Goal: Task Accomplishment & Management: Manage account settings

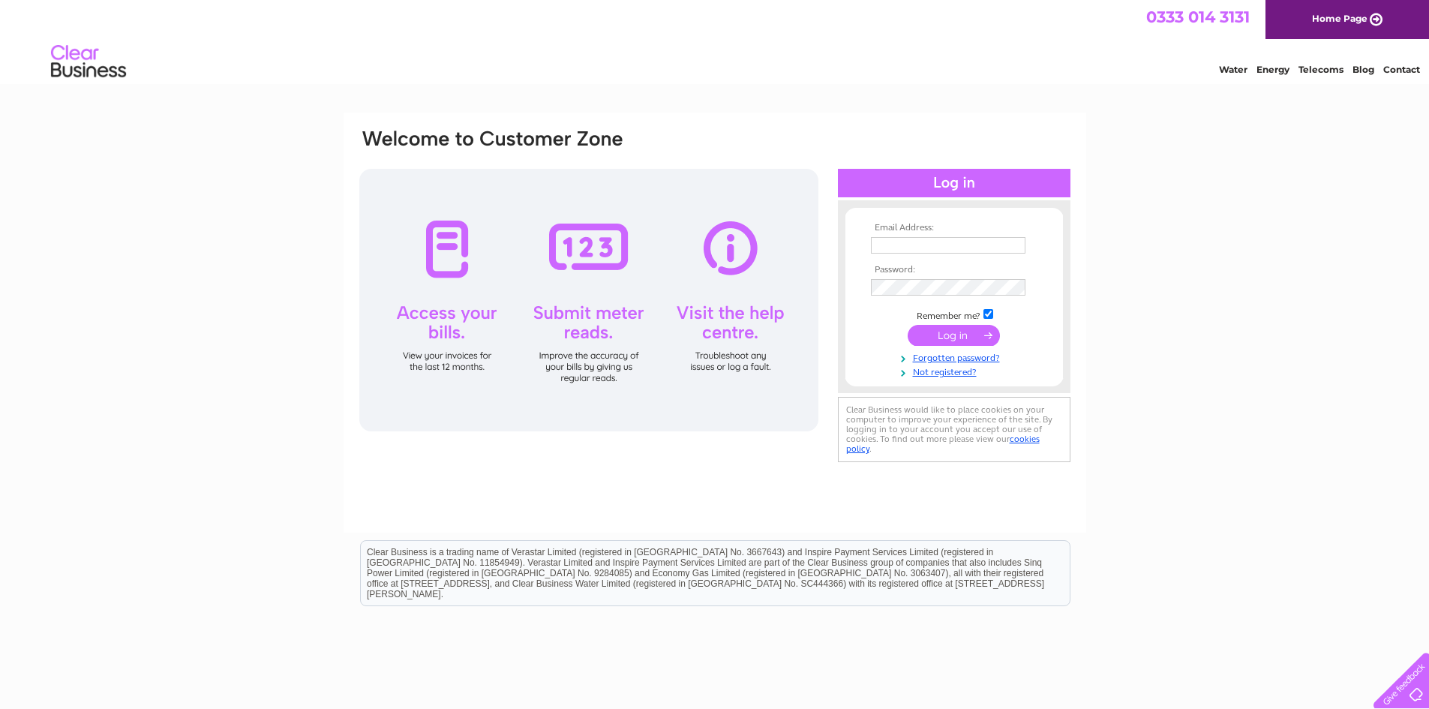
type input "argusrefrigerationoffice@yahoo.co.uk"
click at [941, 335] on input "submit" at bounding box center [954, 335] width 92 height 21
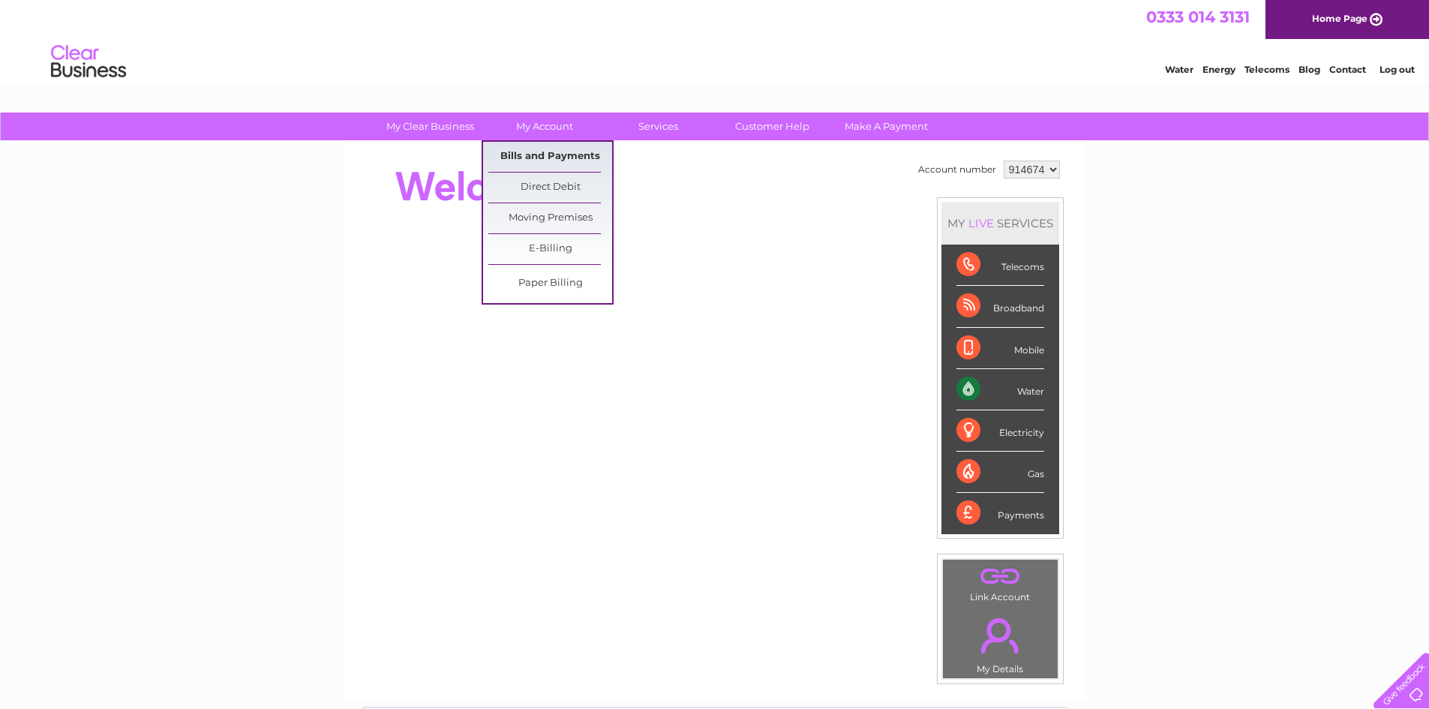
drag, startPoint x: 528, startPoint y: 149, endPoint x: 509, endPoint y: 212, distance: 65.7
click at [528, 149] on link "Bills and Payments" at bounding box center [550, 157] width 124 height 30
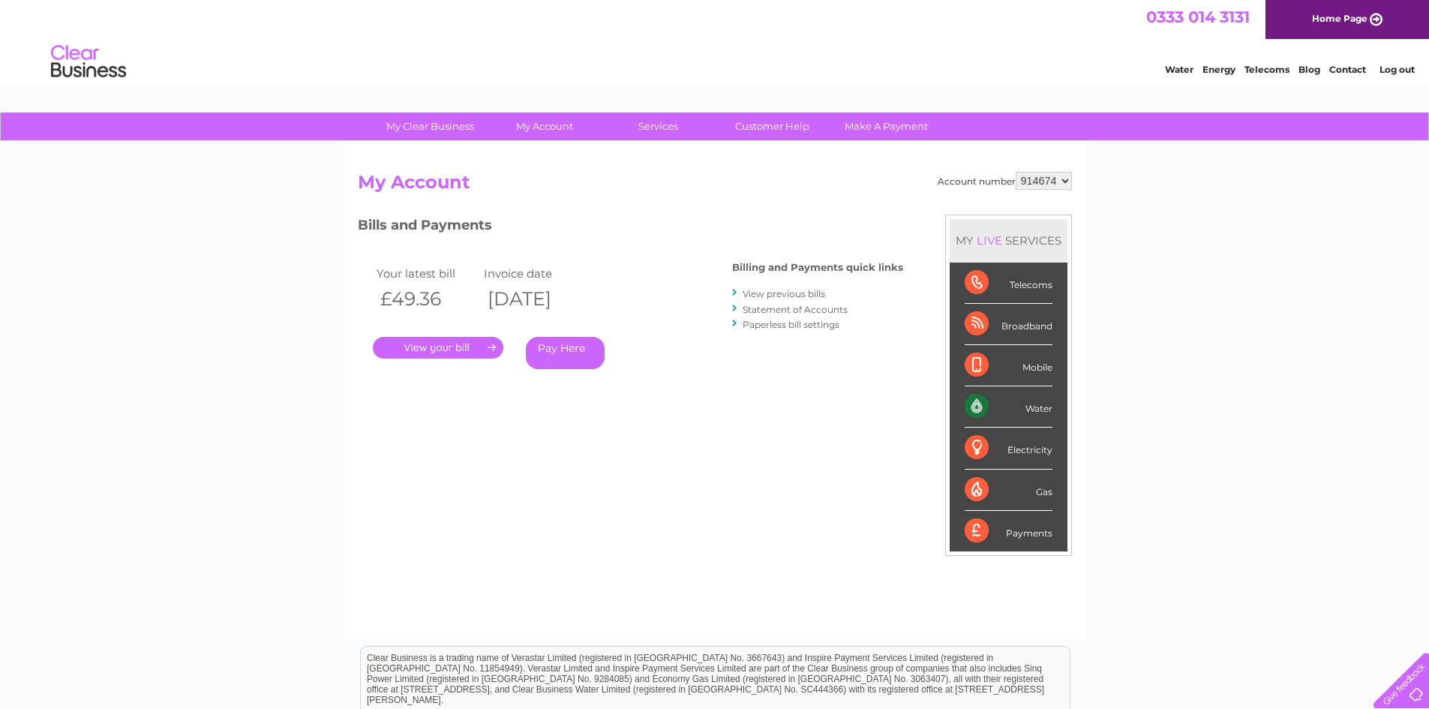
click at [782, 294] on link "View previous bills" at bounding box center [784, 293] width 83 height 11
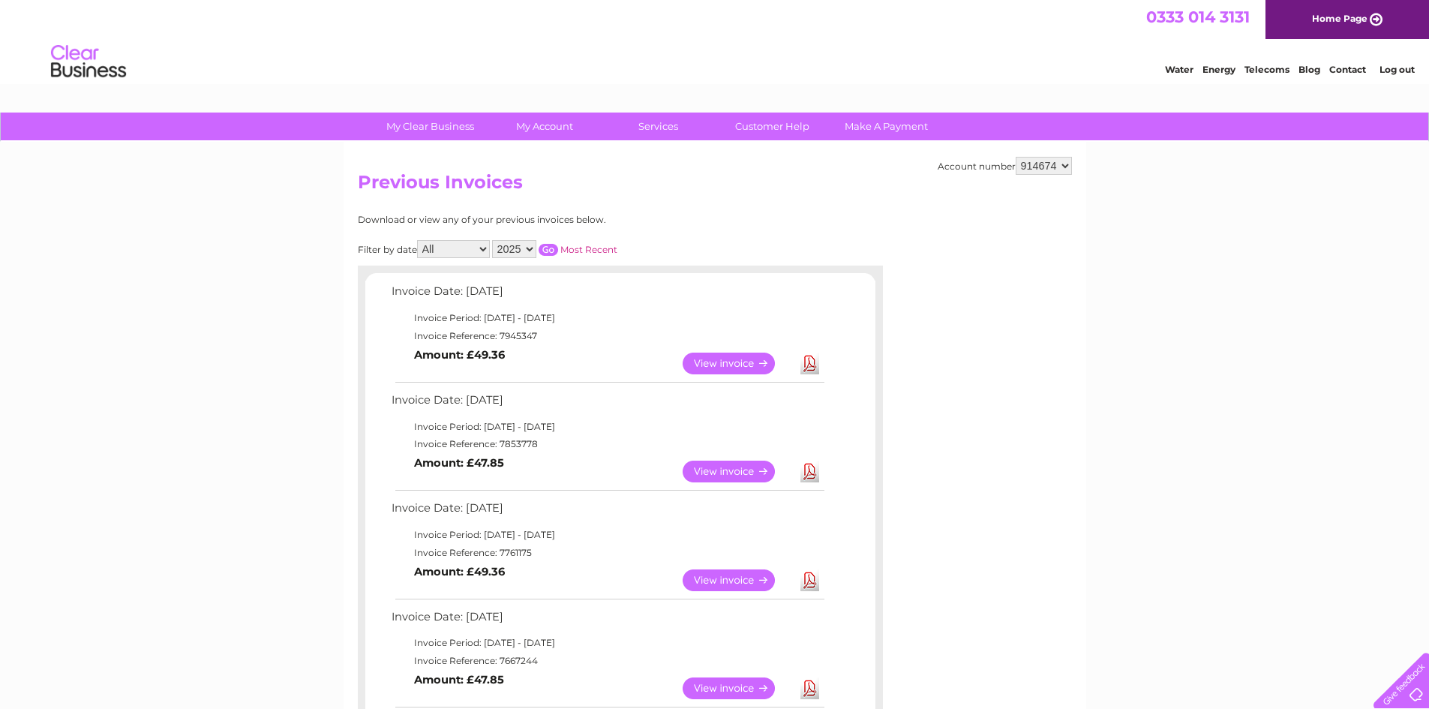
scroll to position [75, 0]
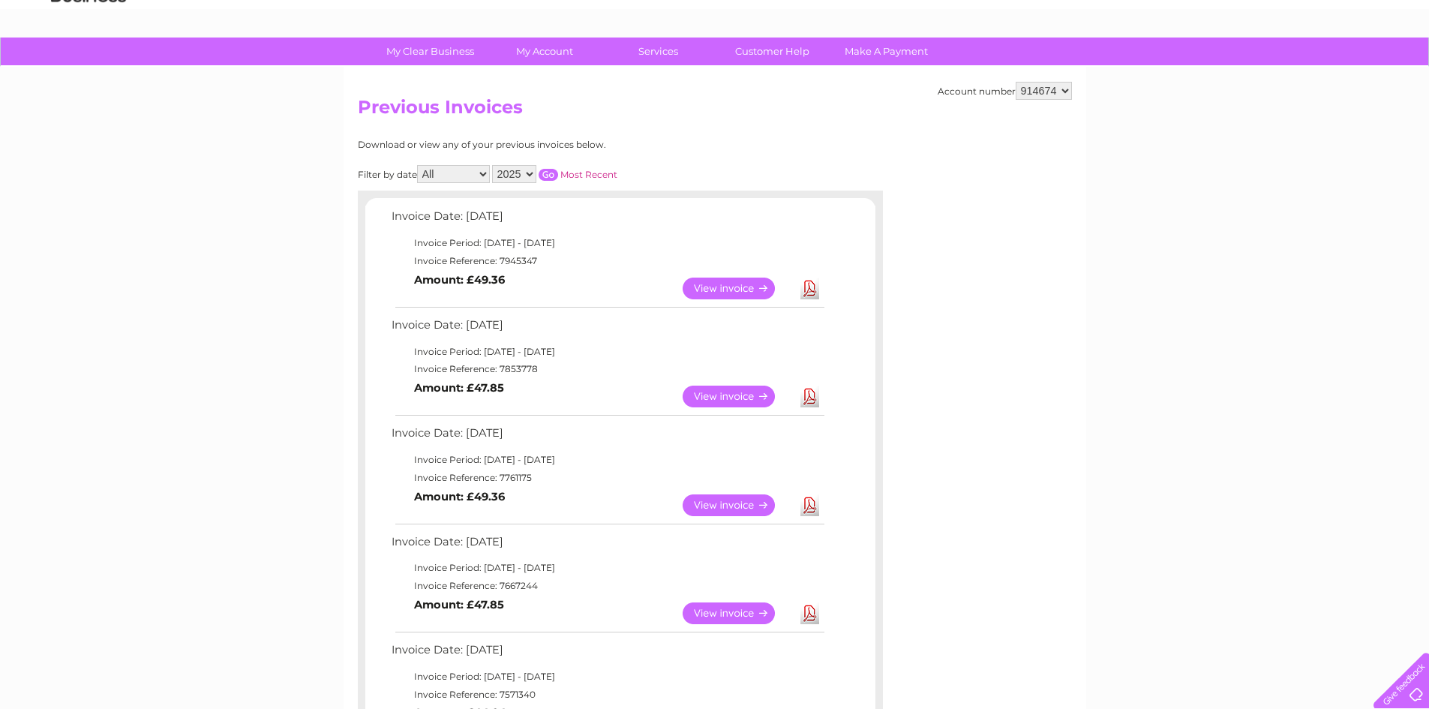
click at [726, 290] on link "View" at bounding box center [738, 289] width 110 height 22
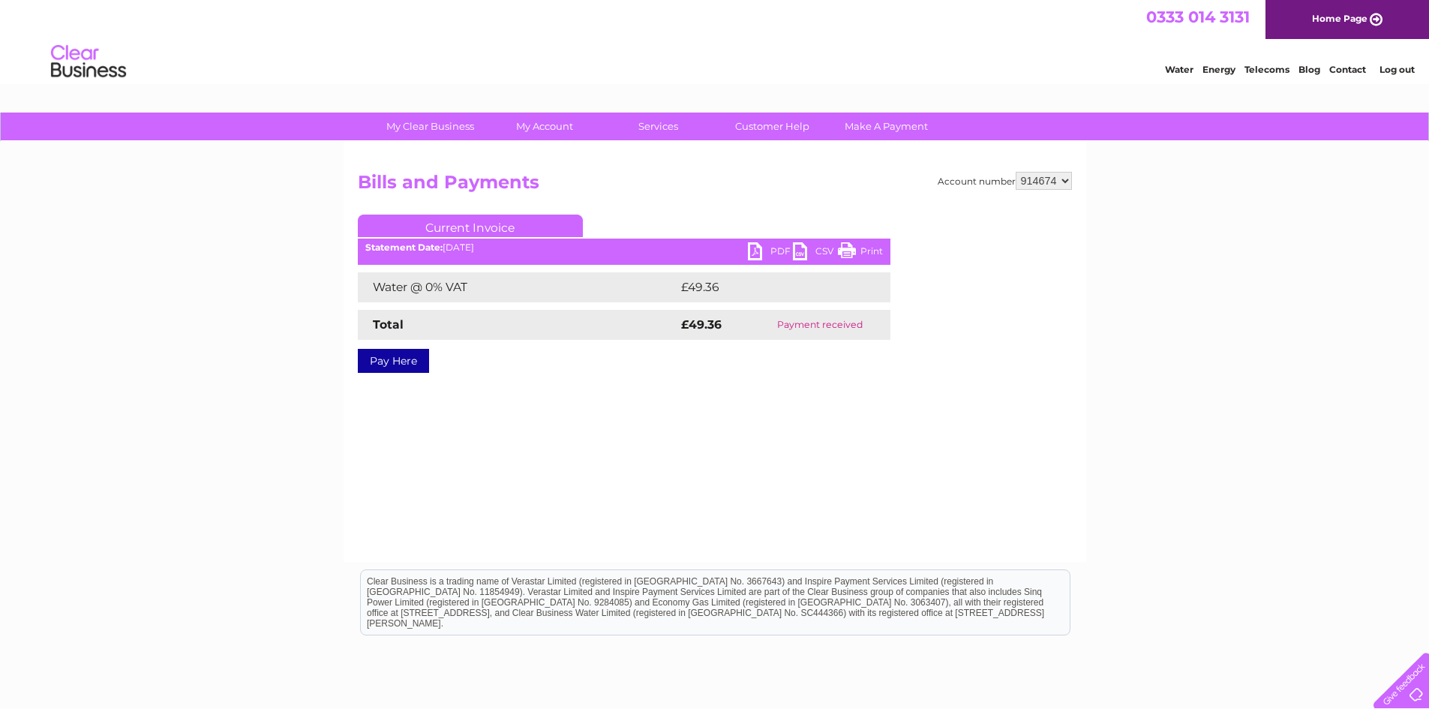
click at [758, 253] on link "PDF" at bounding box center [770, 253] width 45 height 22
